Goal: Information Seeking & Learning: Find specific fact

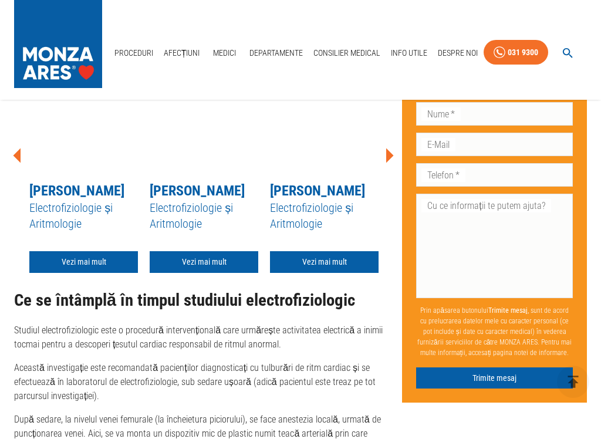
scroll to position [1733, 0]
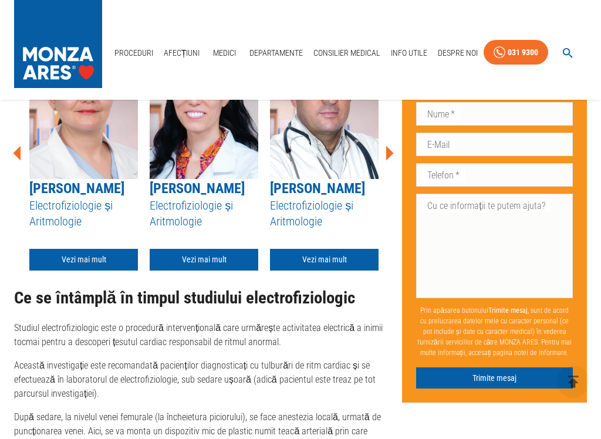
click at [327, 271] on link "Vezi mai mult" at bounding box center [324, 260] width 109 height 22
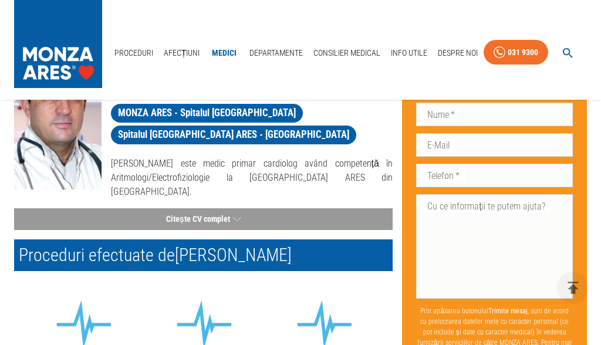
scroll to position [102, 0]
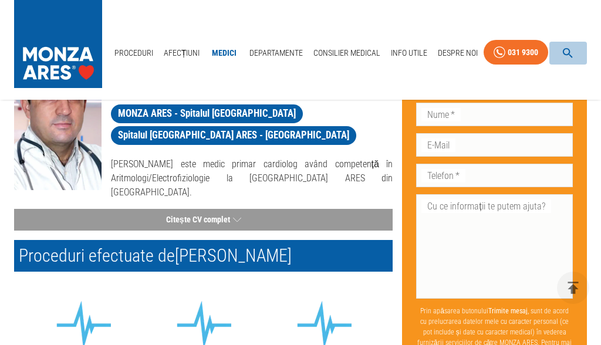
click at [569, 46] on icon "button" at bounding box center [569, 53] width 14 height 14
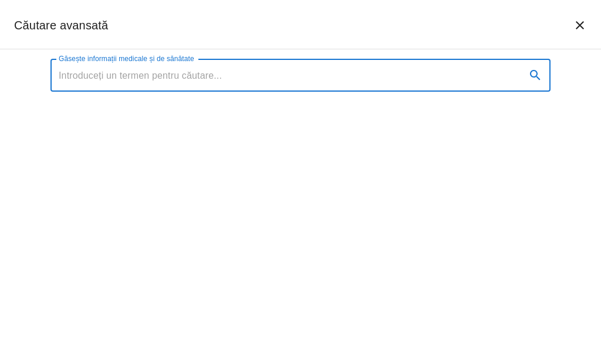
scroll to position [101, 0]
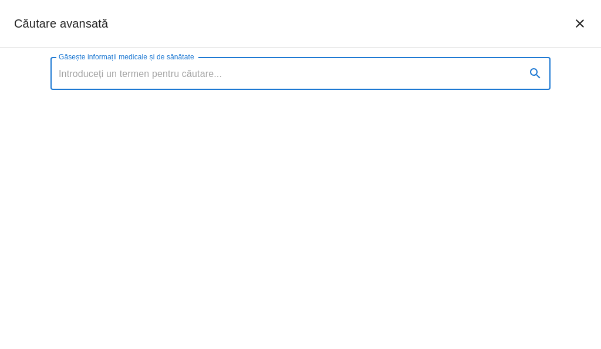
click at [582, 25] on icon "închide căutarea" at bounding box center [580, 23] width 8 height 8
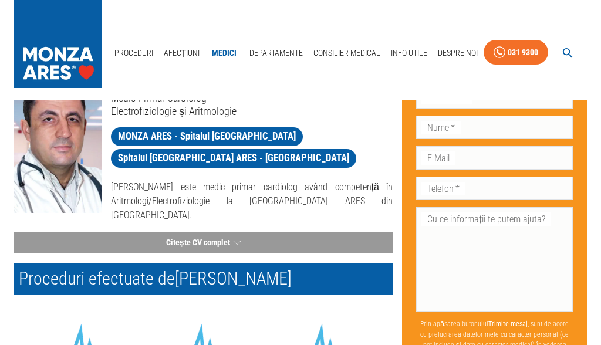
scroll to position [0, 0]
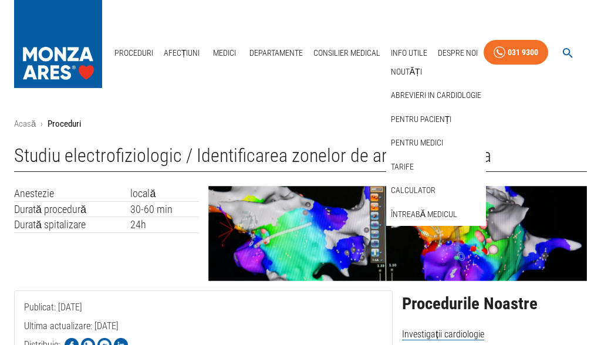
click at [401, 157] on link "Tarife" at bounding box center [403, 166] width 28 height 19
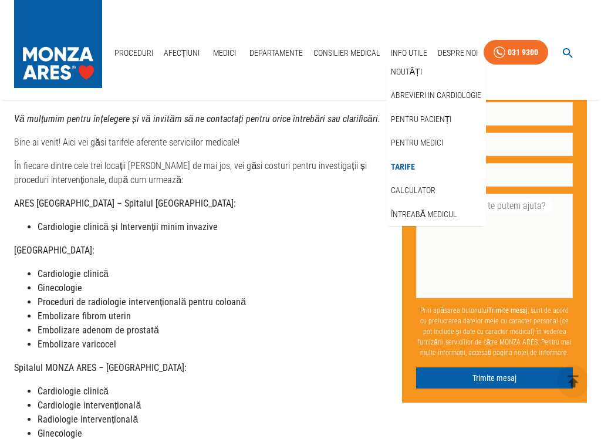
scroll to position [159, 0]
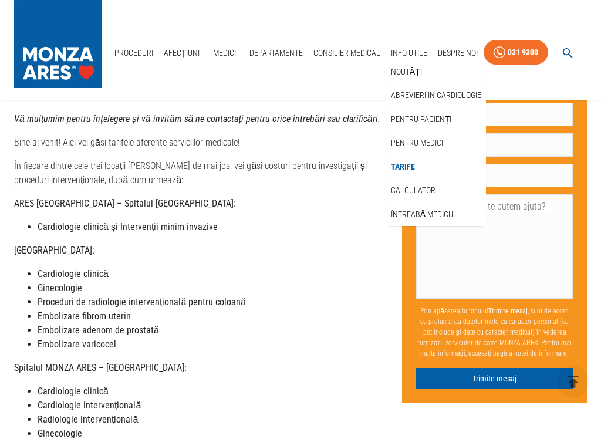
click at [99, 268] on strong "Cardiologie clinică" at bounding box center [73, 273] width 71 height 11
click at [92, 268] on strong "Cardiologie clinică" at bounding box center [73, 273] width 71 height 11
click at [90, 268] on strong "Cardiologie clinică" at bounding box center [73, 273] width 71 height 11
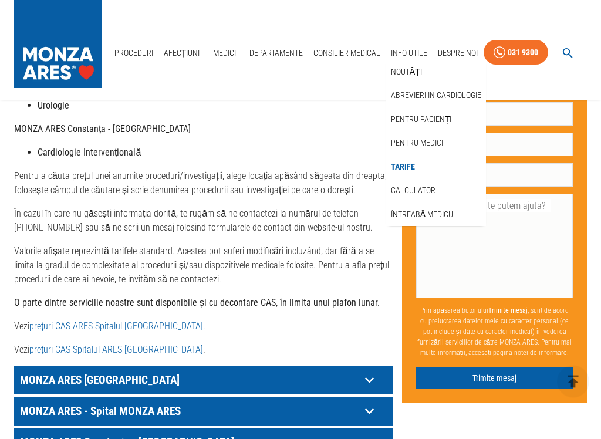
scroll to position [502, 0]
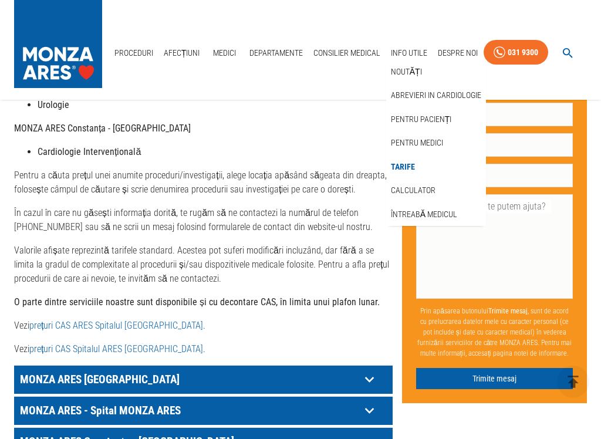
click at [52, 320] on link "prețuri CAS ARES Spitalul [GEOGRAPHIC_DATA]" at bounding box center [116, 325] width 174 height 11
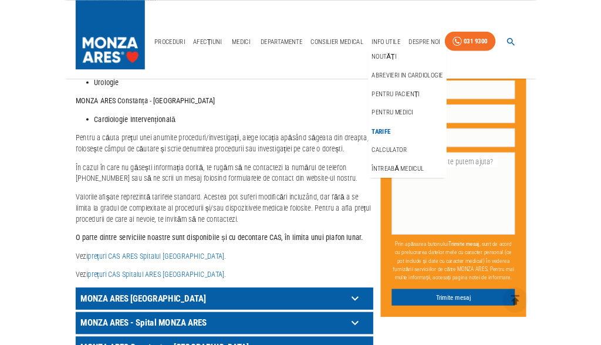
scroll to position [563, 0]
